Goal: Task Accomplishment & Management: Use online tool/utility

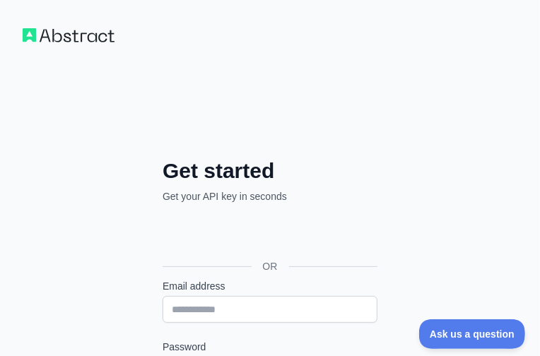
scroll to position [250, 0]
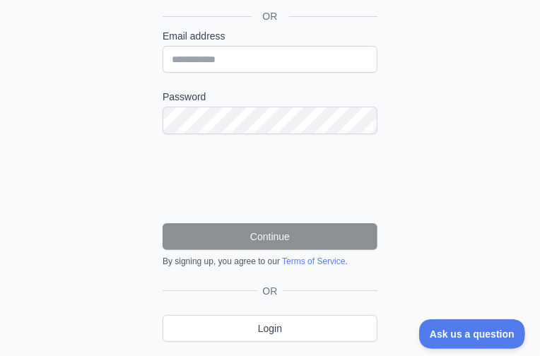
type input "**********"
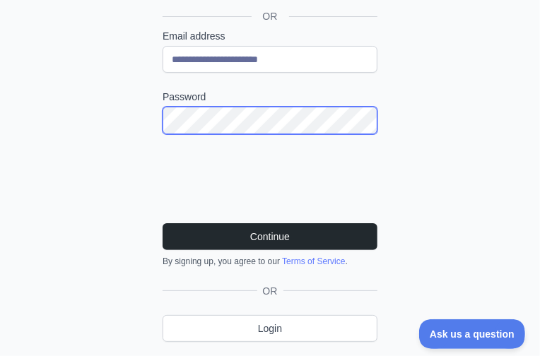
click at [163, 224] on button "Continue" at bounding box center [270, 237] width 215 height 27
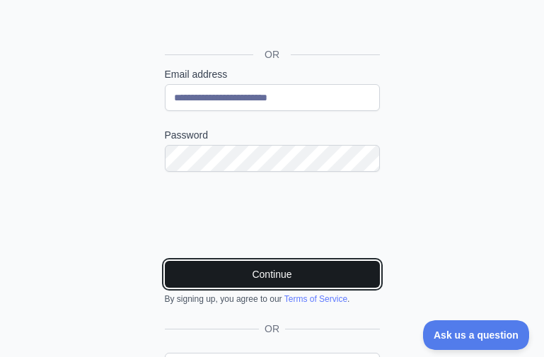
click at [281, 285] on button "Continue" at bounding box center [272, 274] width 215 height 27
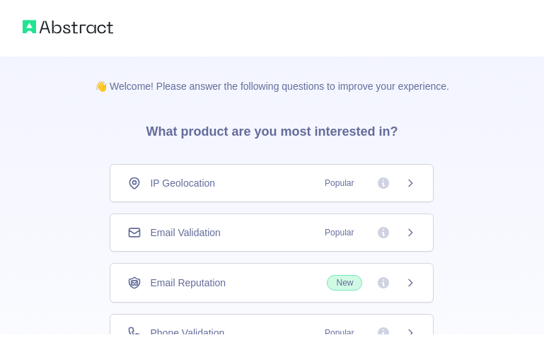
click at [220, 239] on span "Email Validation" at bounding box center [185, 233] width 70 height 14
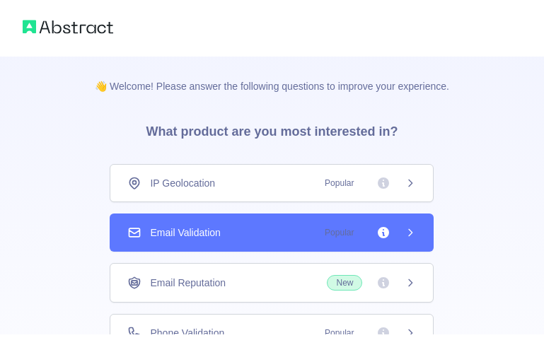
scroll to position [163, 0]
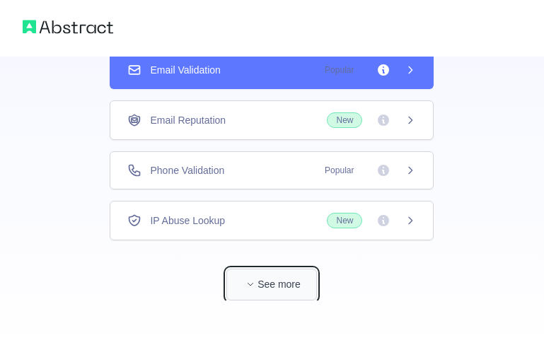
click at [289, 283] on button "See more" at bounding box center [271, 285] width 91 height 32
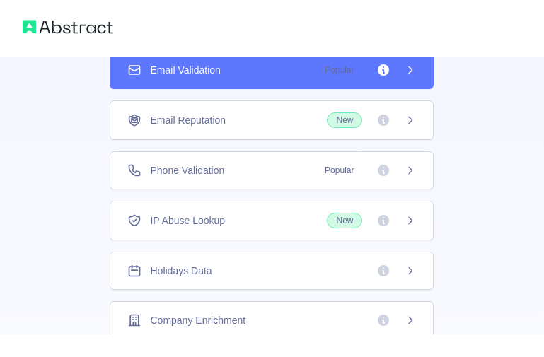
scroll to position [55, 0]
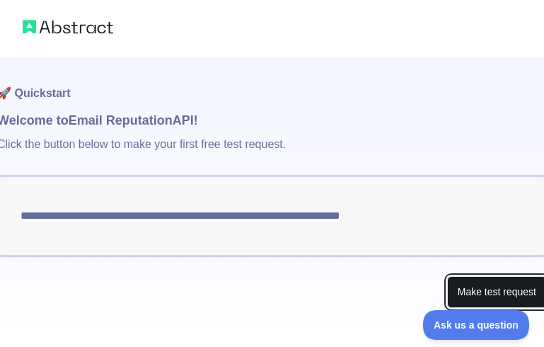
click at [463, 296] on button "Make test request" at bounding box center [497, 292] width 100 height 32
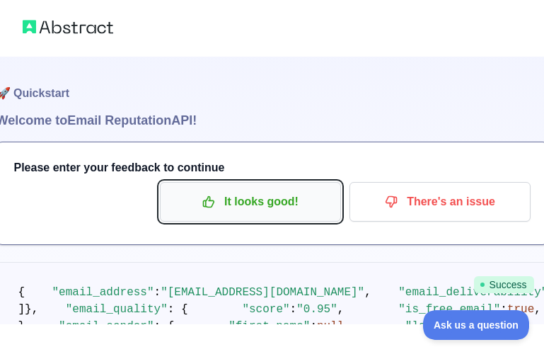
click at [248, 208] on p "It looks good!" at bounding box center [250, 202] width 160 height 24
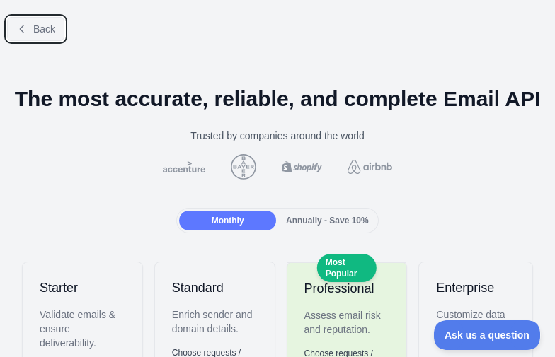
click at [39, 24] on span "Back" at bounding box center [44, 28] width 22 height 11
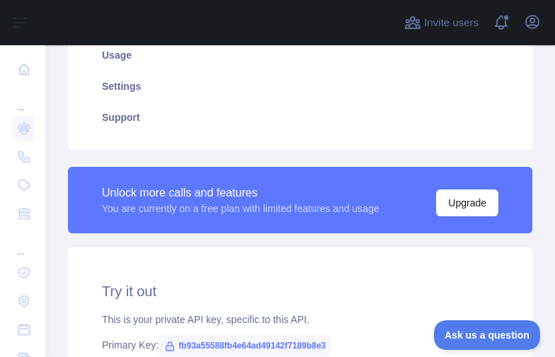
scroll to position [354, 0]
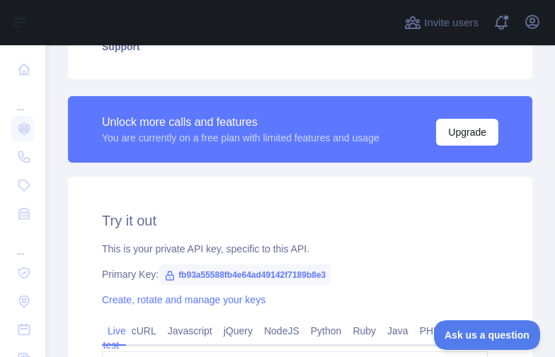
click at [231, 272] on span "fb93a55588fb4e64ad49142f7189b8e3" at bounding box center [244, 275] width 173 height 21
copy span "fb93a55588fb4e64ad49142f7189b8e3"
